Goal: Task Accomplishment & Management: Complete application form

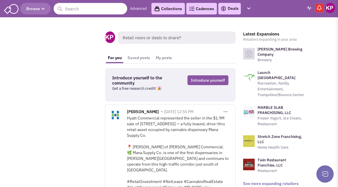
click at [232, 9] on link "Deals" at bounding box center [229, 8] width 18 height 7
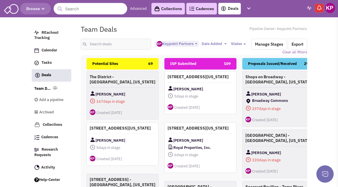
select select "1896"
select select
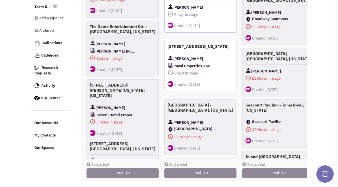
scroll to position [202, 0]
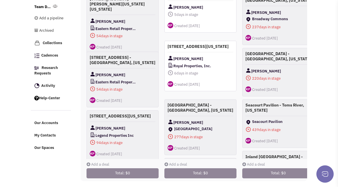
click at [93, 162] on link "Add a deal" at bounding box center [97, 164] width 23 height 5
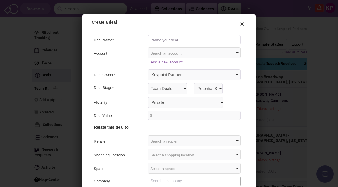
click at [151, 38] on input "text" at bounding box center [193, 38] width 93 height 9
type input "[PERSON_NAME]"
